Goal: Register for event/course

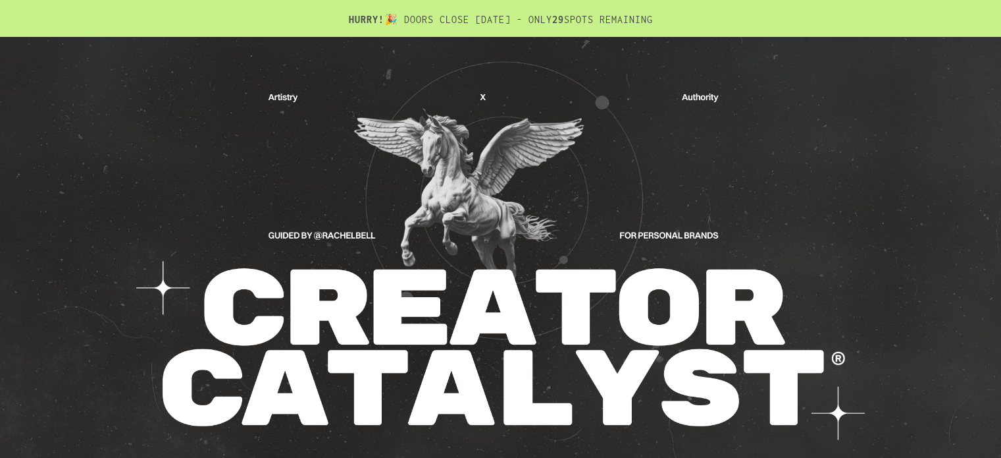
drag, startPoint x: 812, startPoint y: 242, endPoint x: 773, endPoint y: -51, distance: 294.9
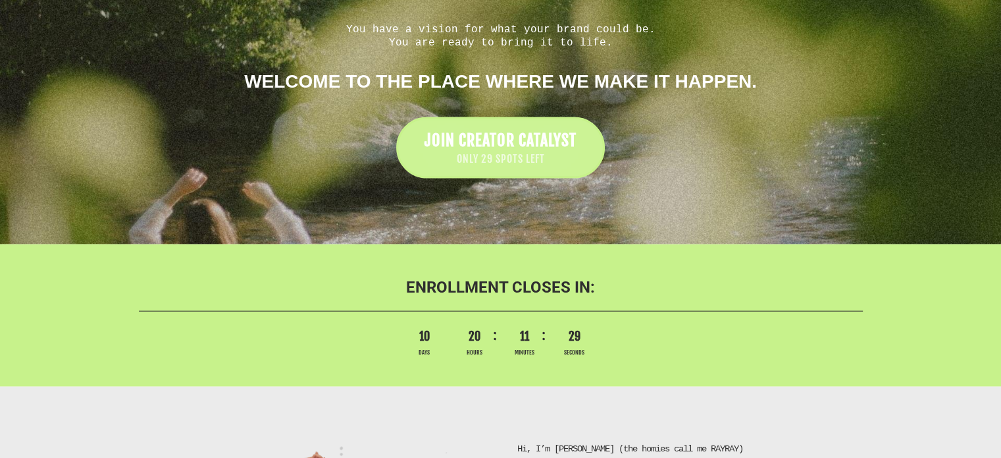
scroll to position [2831, 0]
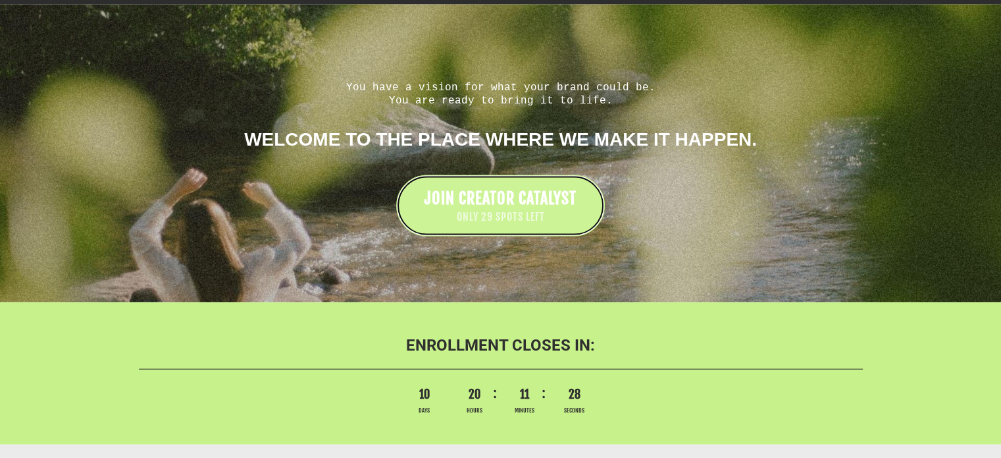
click at [416, 199] on link "JOIN CREATOR CATALYST ONLY 29 SPOTS LEFT" at bounding box center [500, 205] width 209 height 61
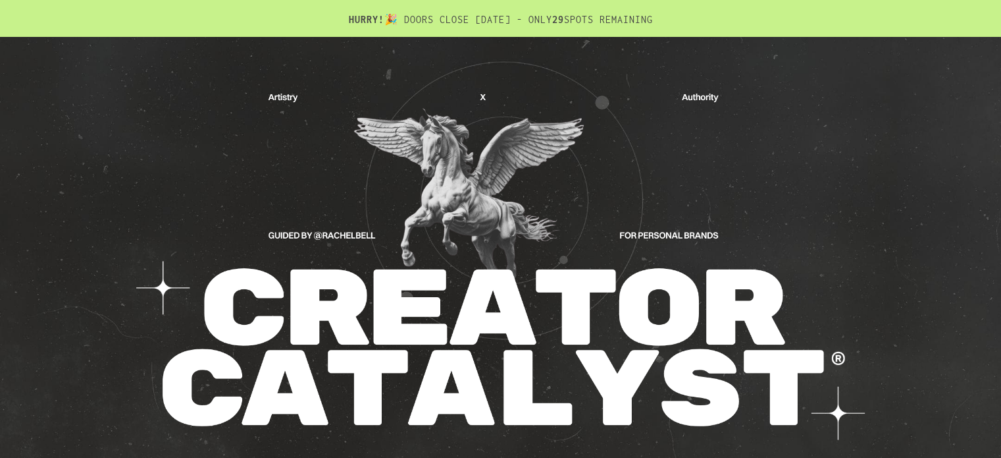
drag, startPoint x: 714, startPoint y: 240, endPoint x: 721, endPoint y: -45, distance: 285.8
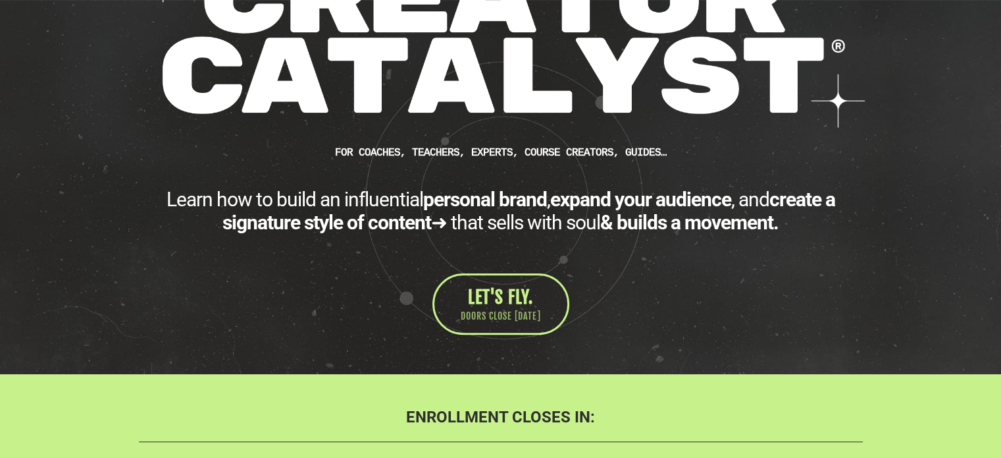
scroll to position [329, 0]
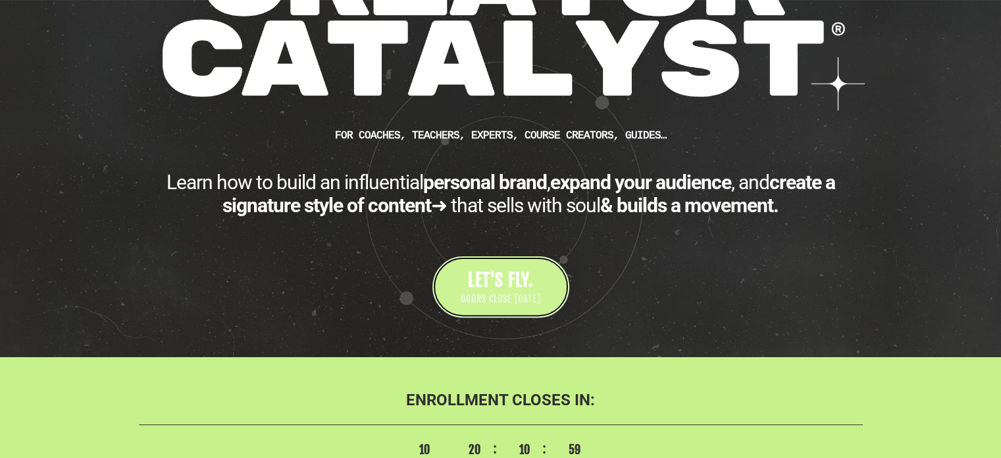
click at [461, 286] on link "LET'S FLY. DOORS CLOSE SEPTEMBER 5" at bounding box center [501, 286] width 137 height 61
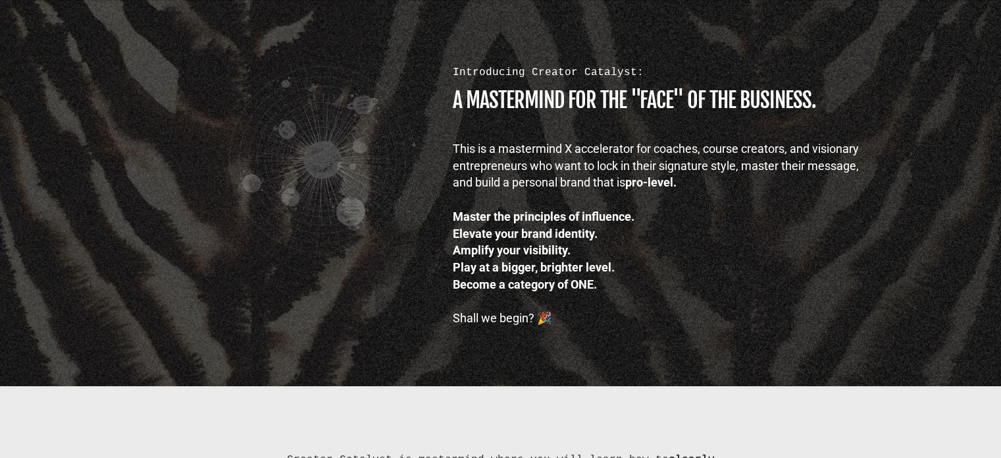
scroll to position [856, 0]
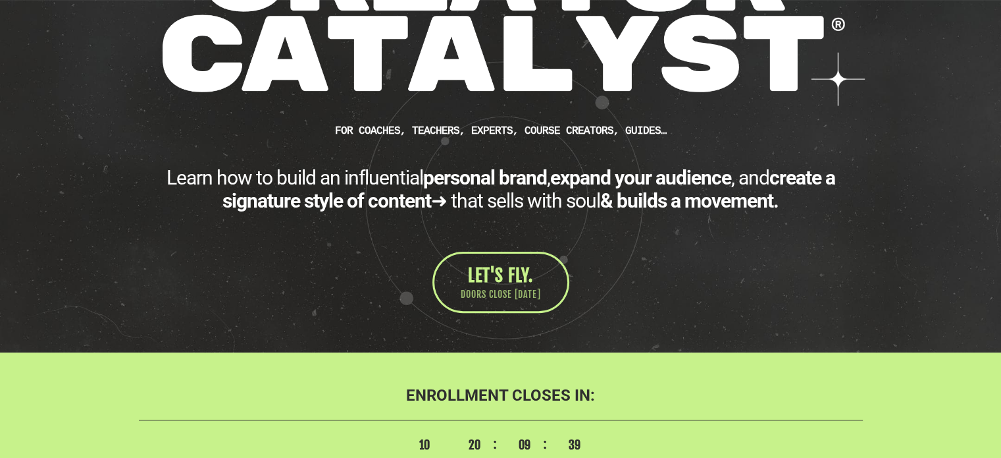
scroll to position [329, 0]
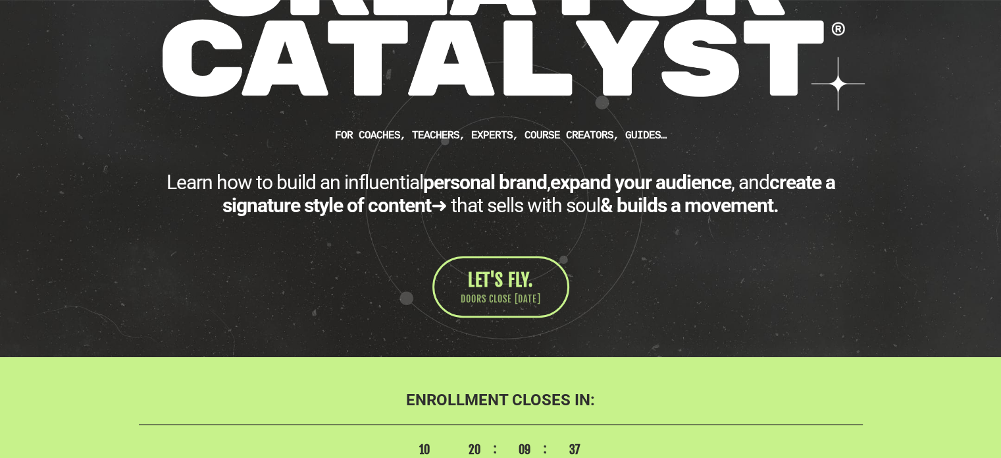
click at [546, 134] on b "FOR Coaches, teachers, experts, course creators, guides…" at bounding box center [501, 135] width 332 height 12
click at [540, 139] on b "FOR Coaches, teachers, experts, course creators, guides…" at bounding box center [501, 135] width 332 height 12
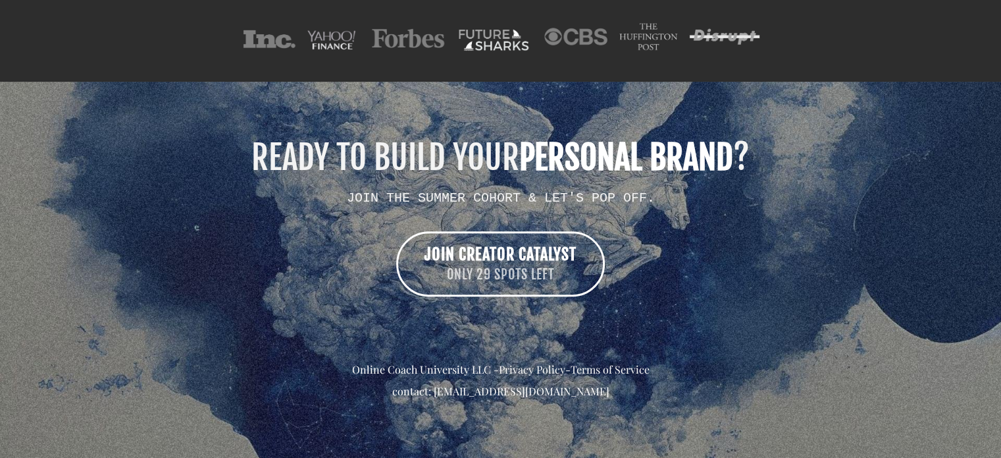
scroll to position [10980, 0]
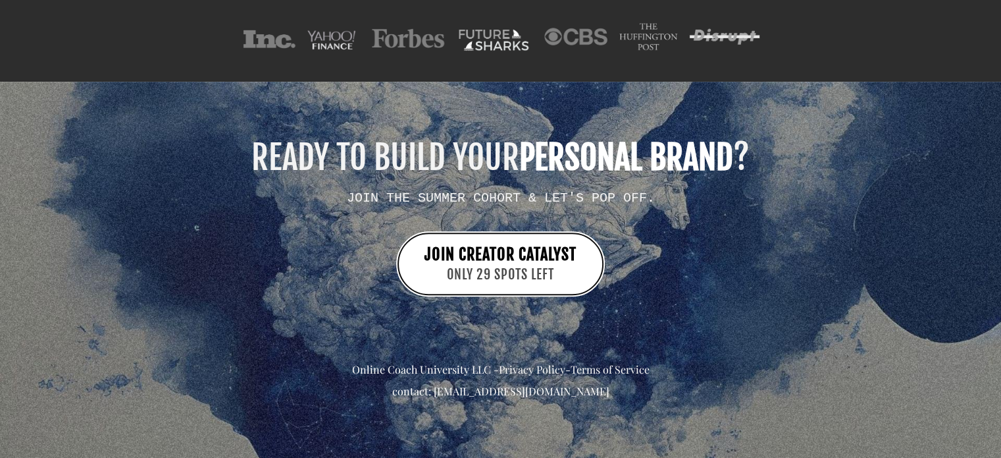
click at [442, 267] on span "ONLY 29 SPOTS LEFT" at bounding box center [501, 274] width 152 height 19
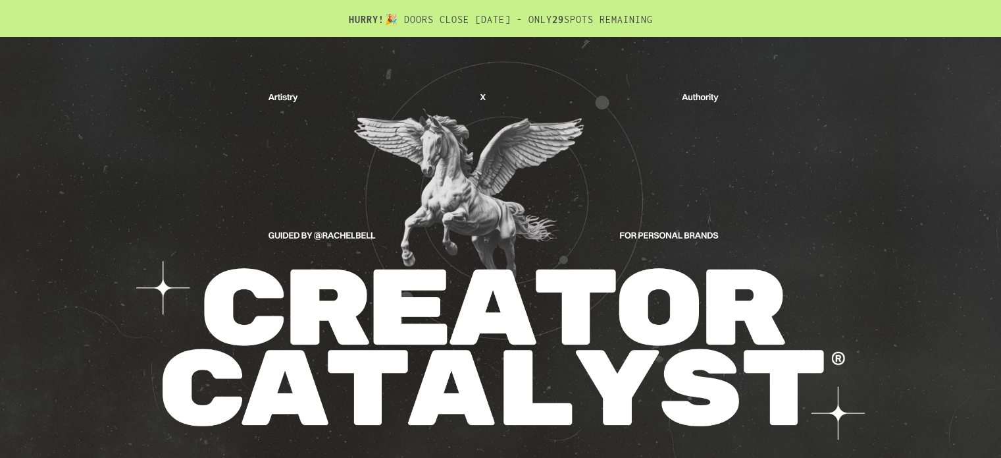
drag, startPoint x: 407, startPoint y: 286, endPoint x: 338, endPoint y: 70, distance: 227.2
